Goal: Transaction & Acquisition: Obtain resource

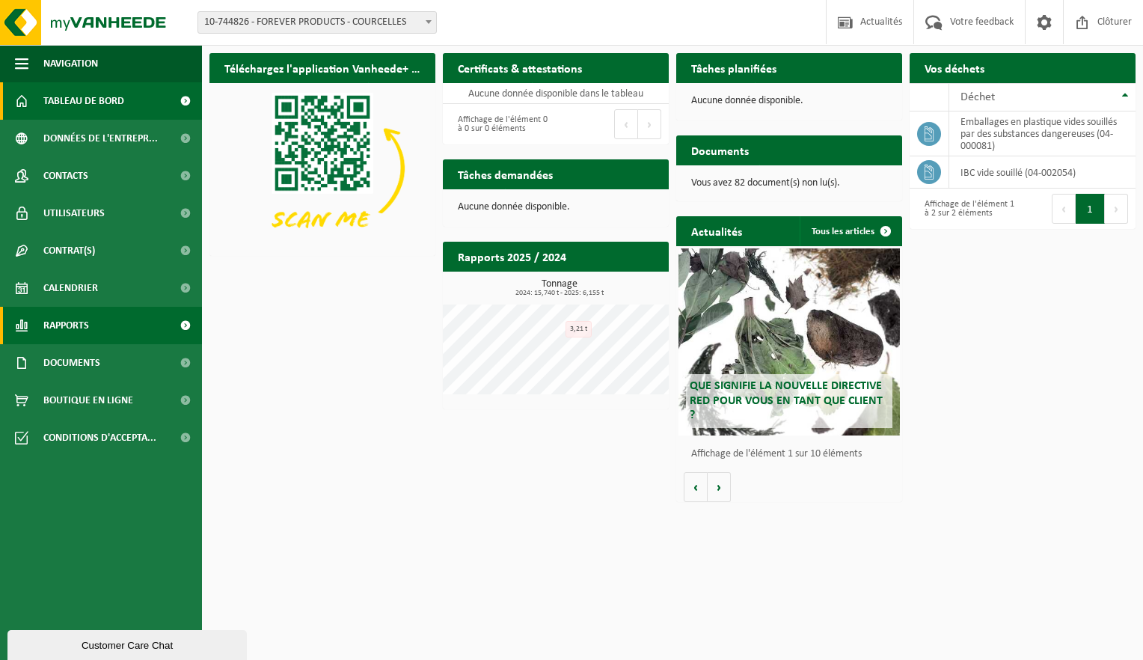
click at [79, 333] on span "Rapports" at bounding box center [66, 325] width 46 height 37
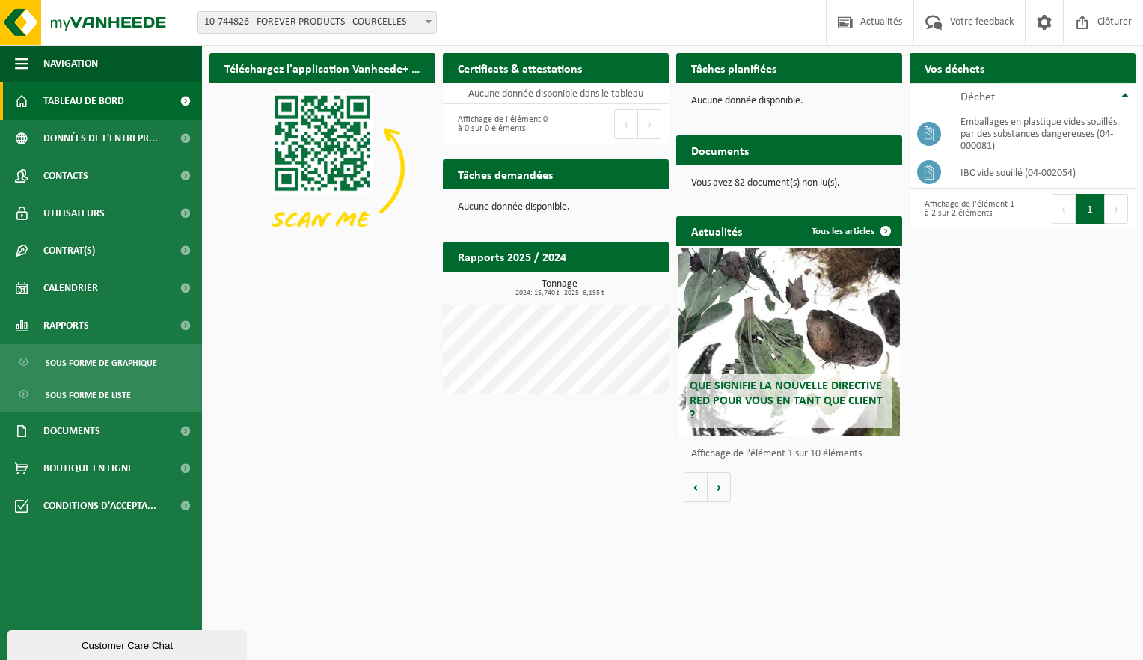
click at [1086, 93] on span "Demander un transport" at bounding box center [1059, 98] width 97 height 10
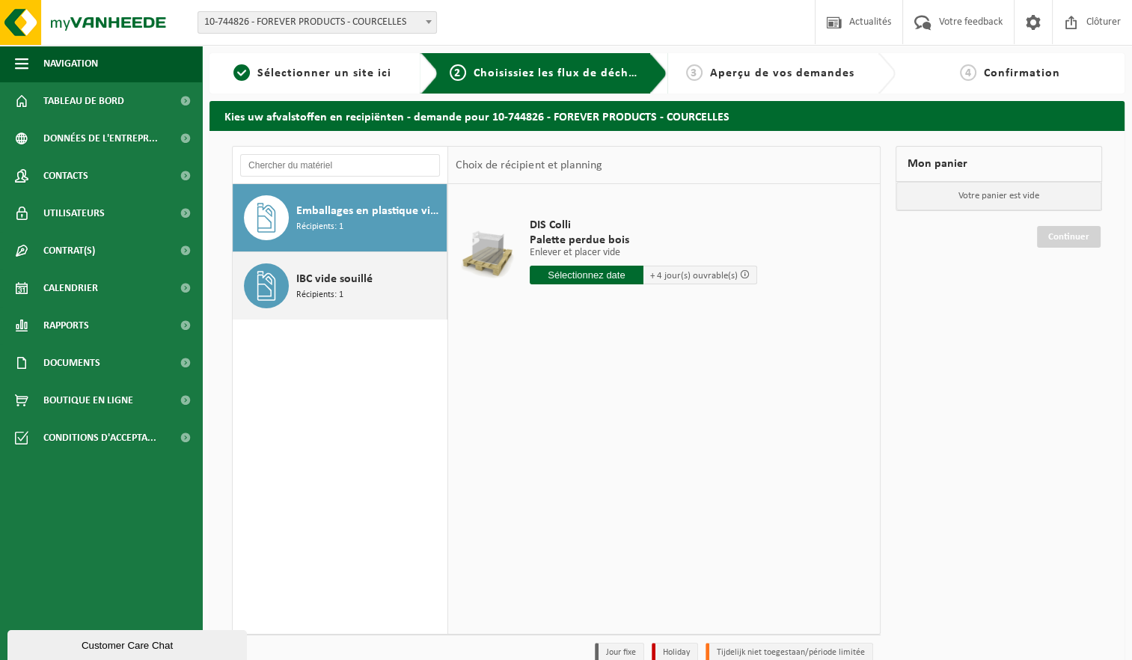
click at [314, 290] on span "Récipients: 1" at bounding box center [319, 295] width 47 height 14
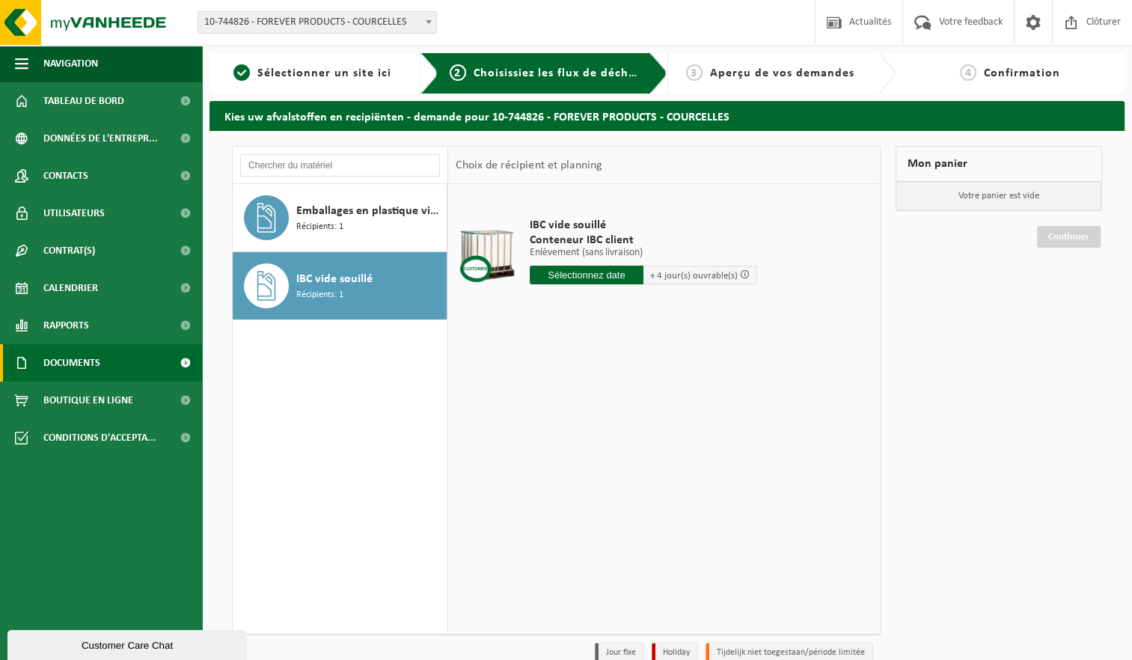
click at [66, 359] on span "Documents" at bounding box center [71, 362] width 57 height 37
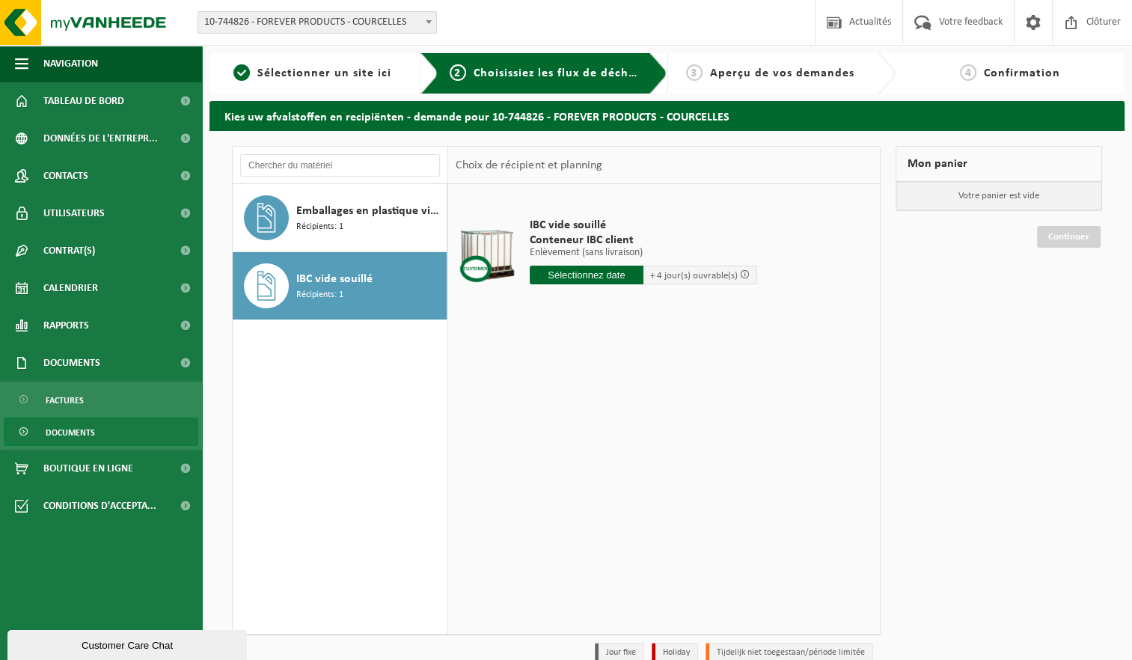
click at [72, 432] on span "Documents" at bounding box center [70, 432] width 49 height 28
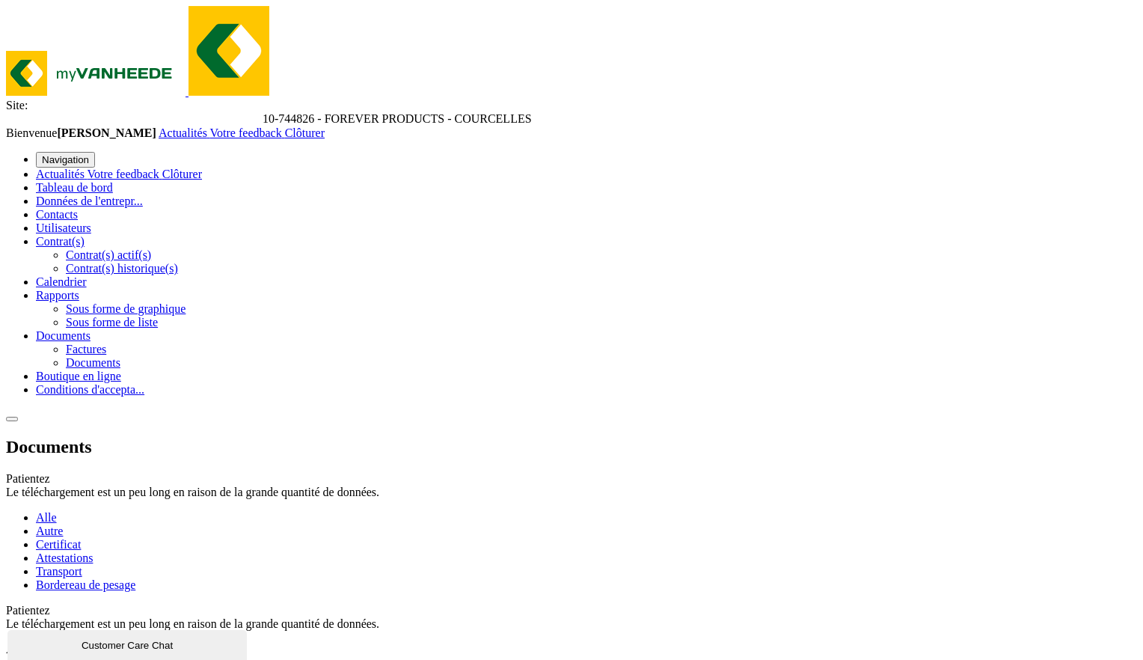
click at [93, 551] on link "Attestations" at bounding box center [64, 557] width 57 height 13
drag, startPoint x: 1120, startPoint y: 434, endPoint x: 1089, endPoint y: 432, distance: 30.8
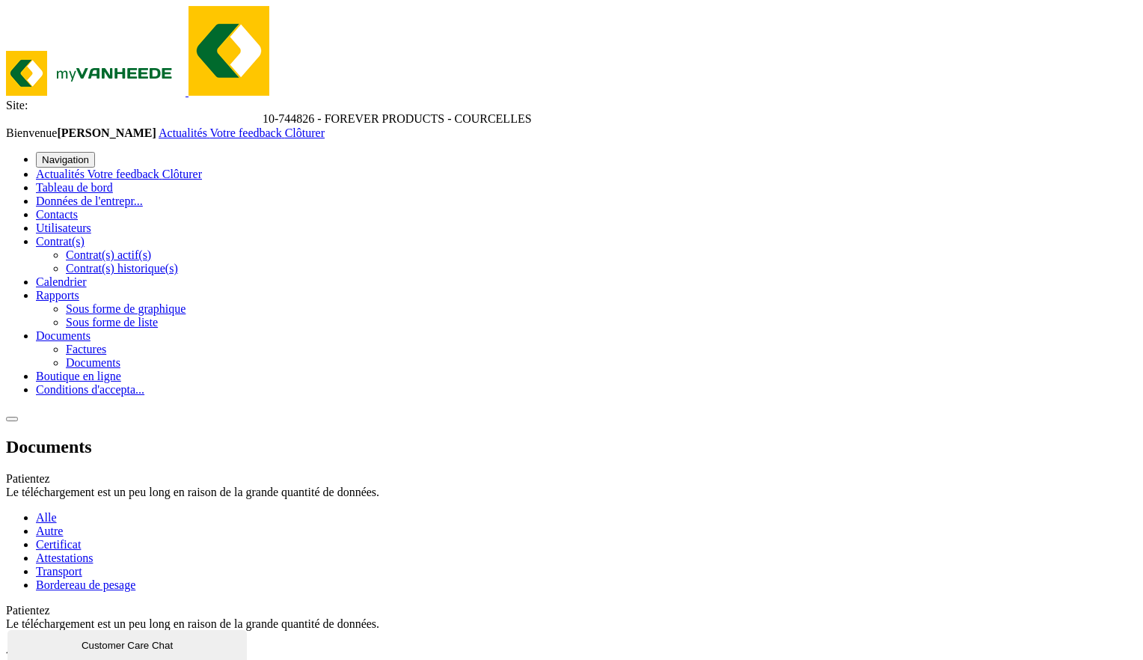
click at [81, 538] on link "Certificat" at bounding box center [58, 544] width 45 height 13
click at [82, 565] on link "Transport" at bounding box center [59, 571] width 46 height 13
click at [135, 578] on link "Bordereau de pesage" at bounding box center [85, 584] width 99 height 13
click at [63, 524] on link "Autre" at bounding box center [49, 530] width 27 height 13
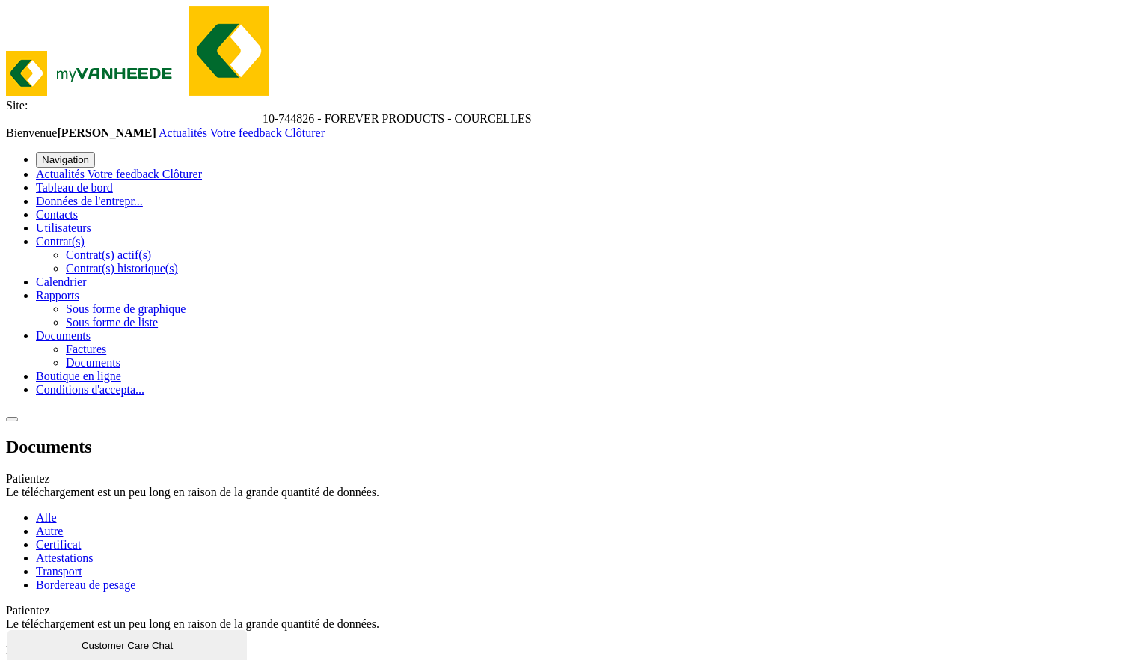
click at [57, 511] on link "Alle" at bounding box center [46, 517] width 21 height 13
